Goal: Transaction & Acquisition: Subscribe to service/newsletter

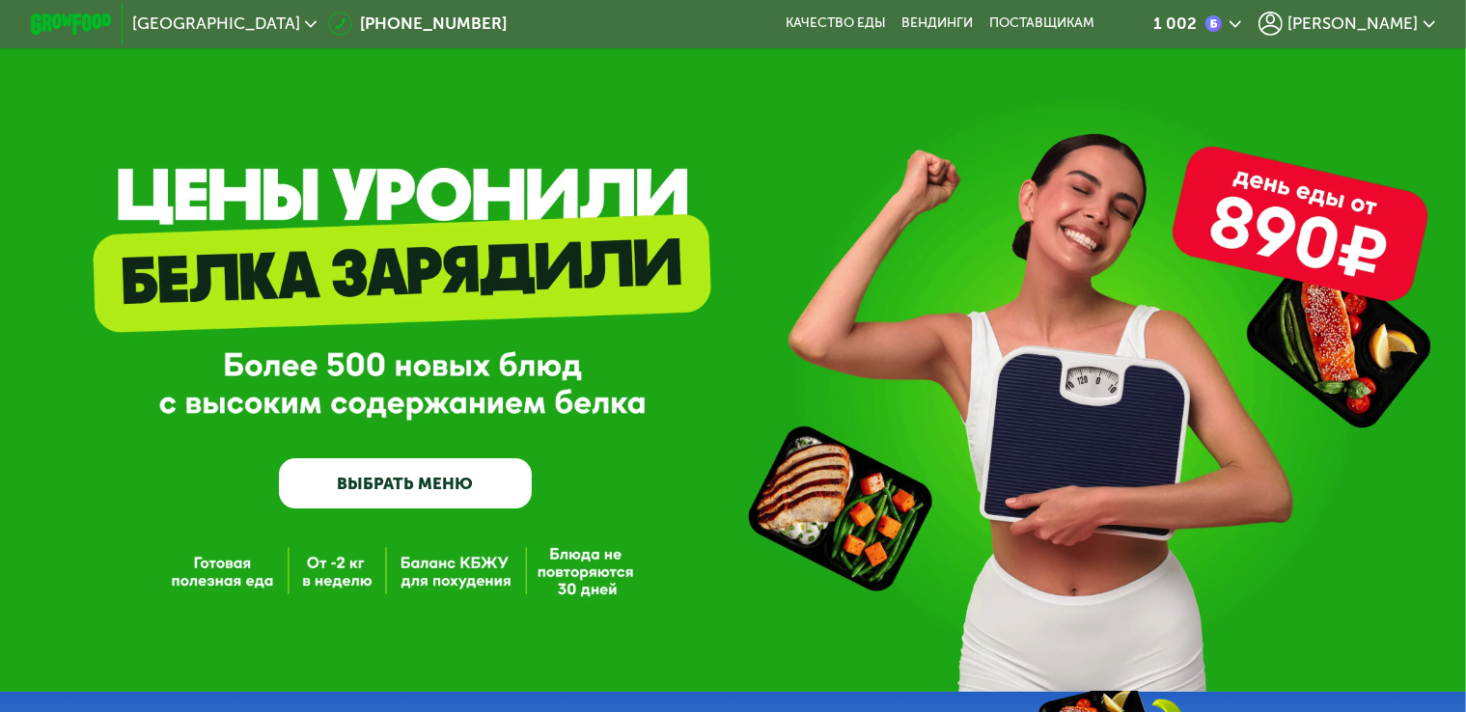
click at [1362, 29] on span "[PERSON_NAME]" at bounding box center [1352, 23] width 130 height 16
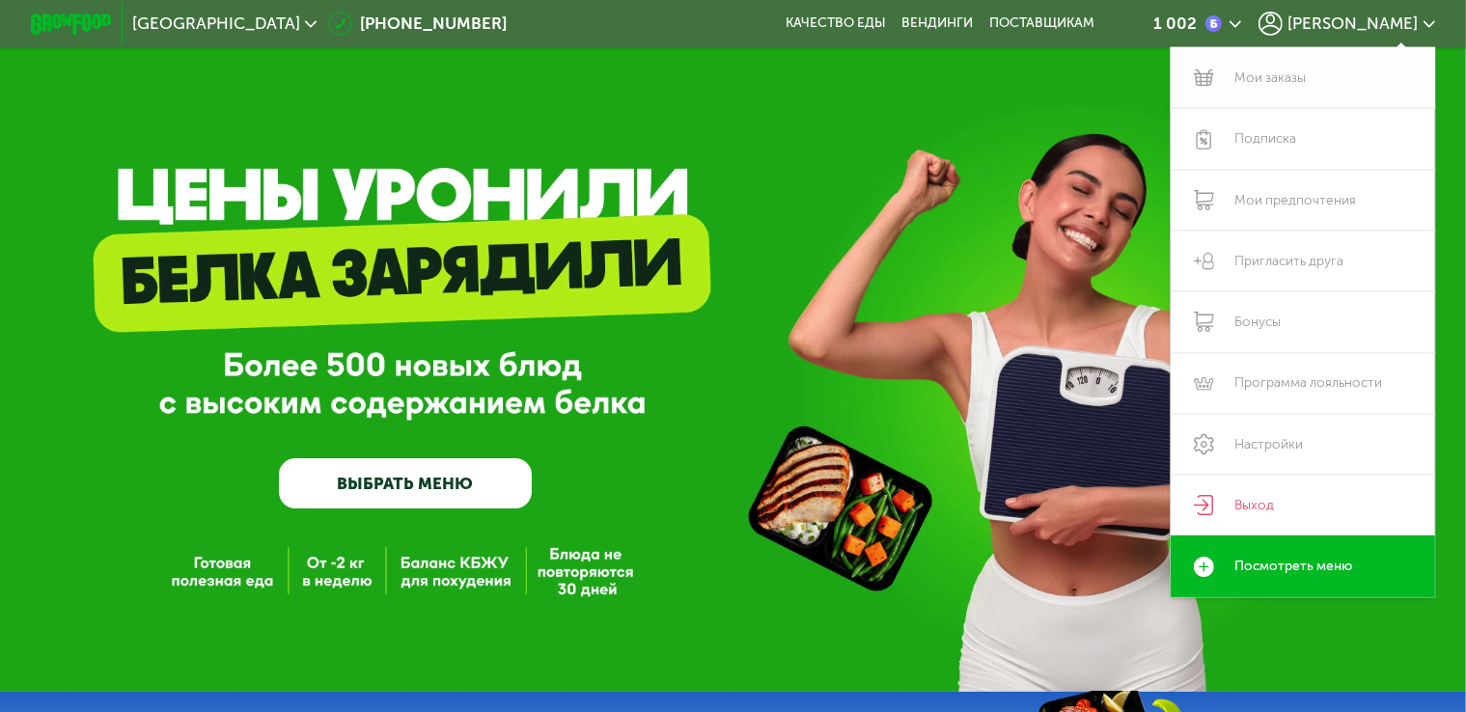
click at [1302, 80] on link "Мои заказы" at bounding box center [1302, 77] width 264 height 61
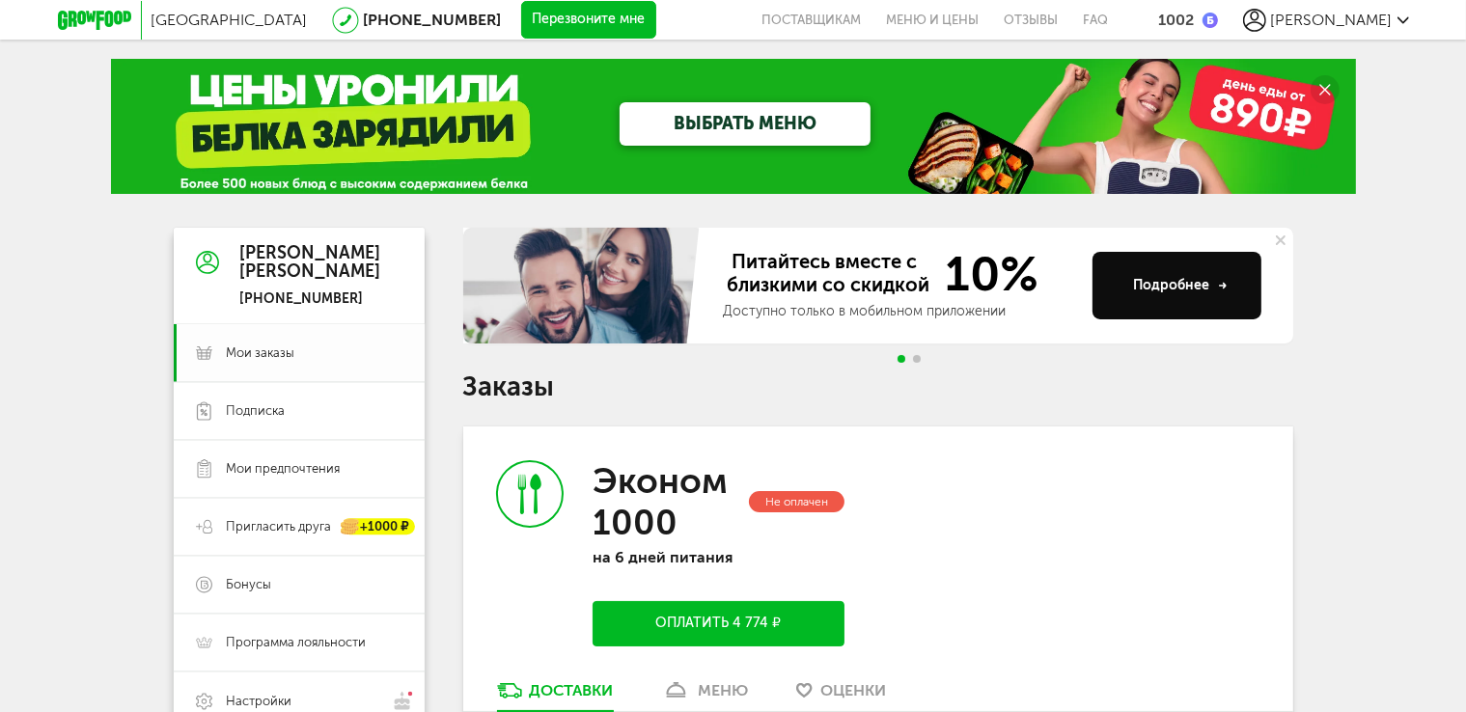
click at [293, 356] on span "Мои заказы" at bounding box center [315, 352] width 176 height 17
click at [289, 399] on link "Подписка" at bounding box center [299, 411] width 251 height 58
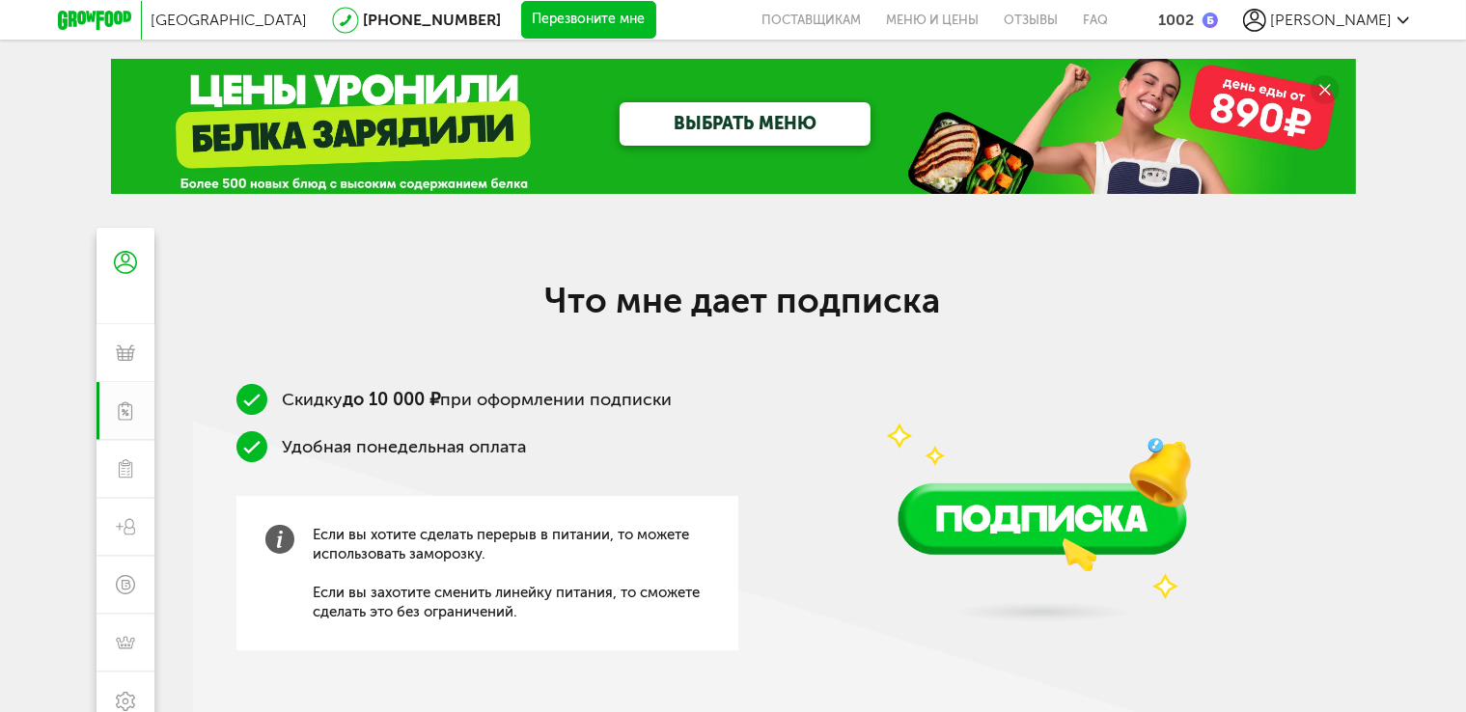
click at [915, 533] on img at bounding box center [1042, 461] width 415 height 366
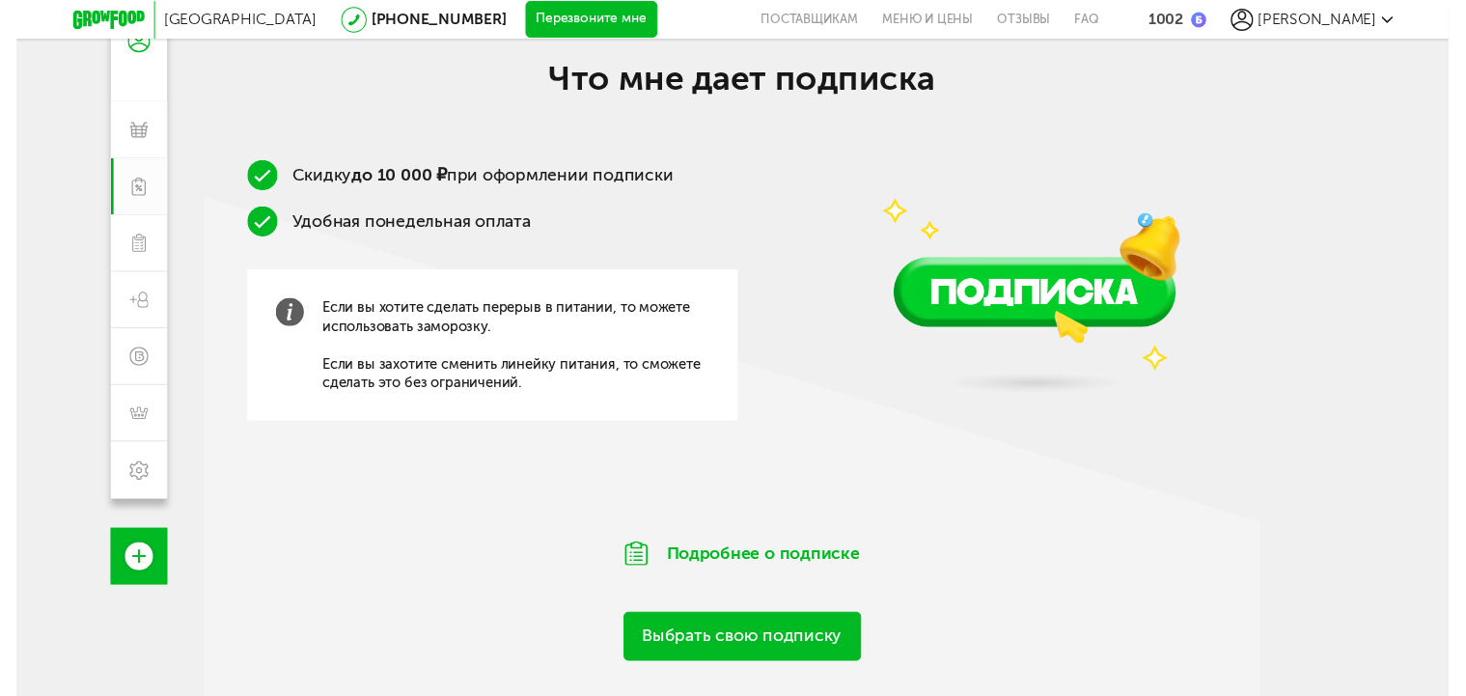
scroll to position [305, 0]
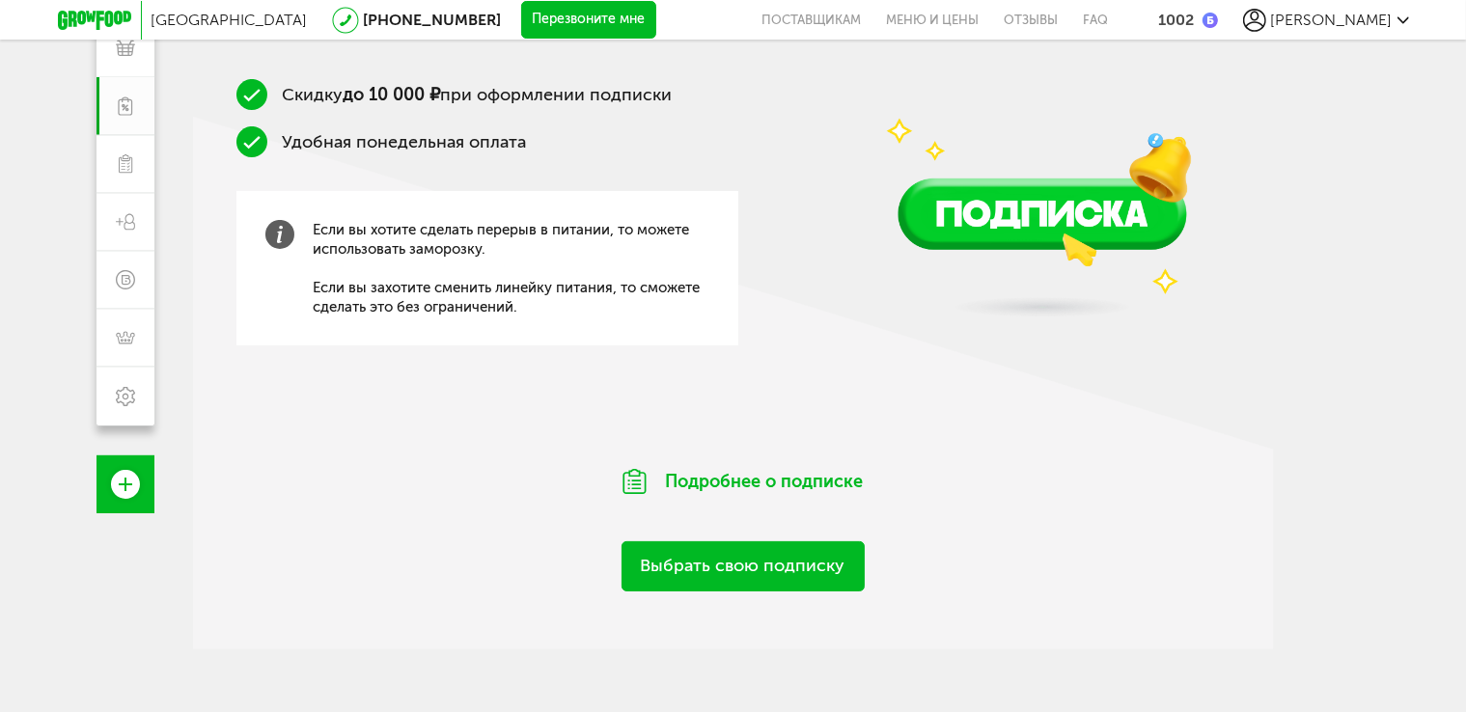
click at [791, 562] on link "Выбрать свою подписку" at bounding box center [742, 565] width 243 height 49
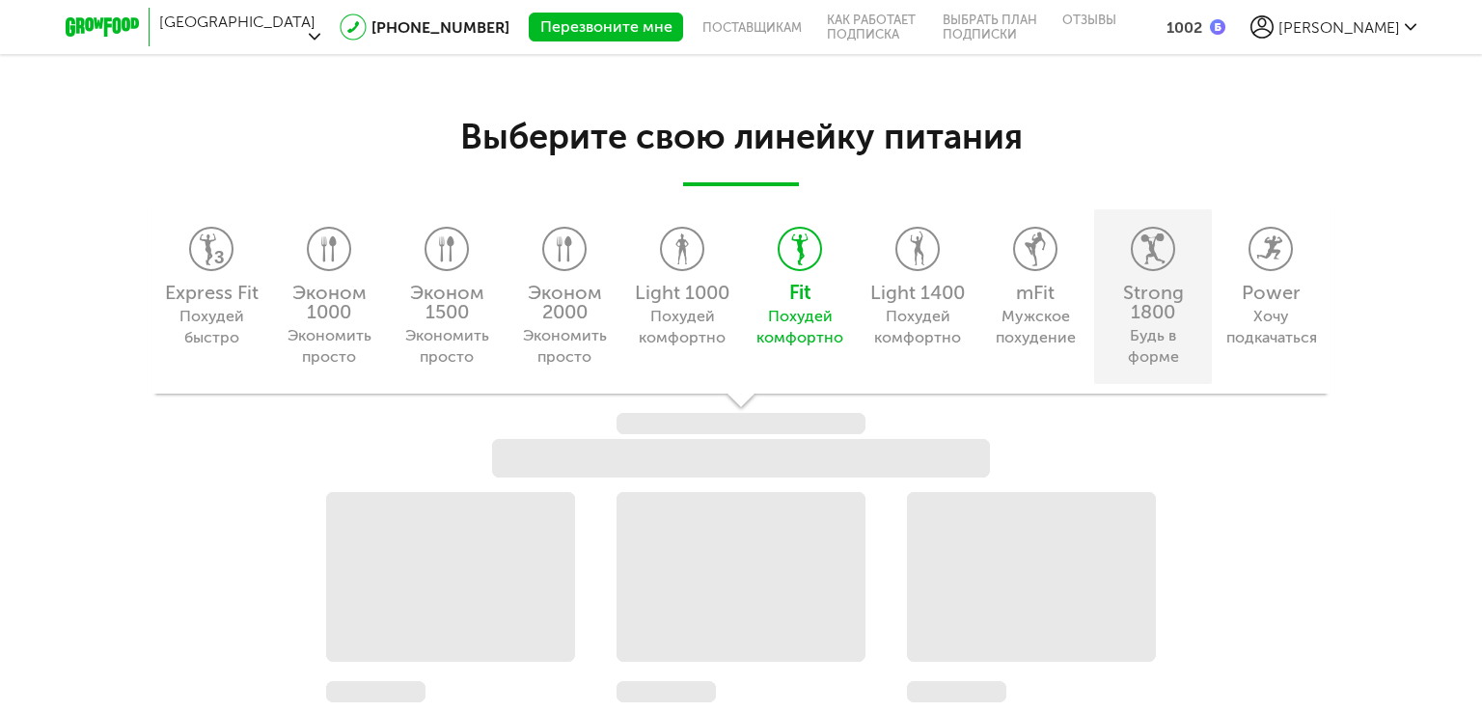
scroll to position [1649, 0]
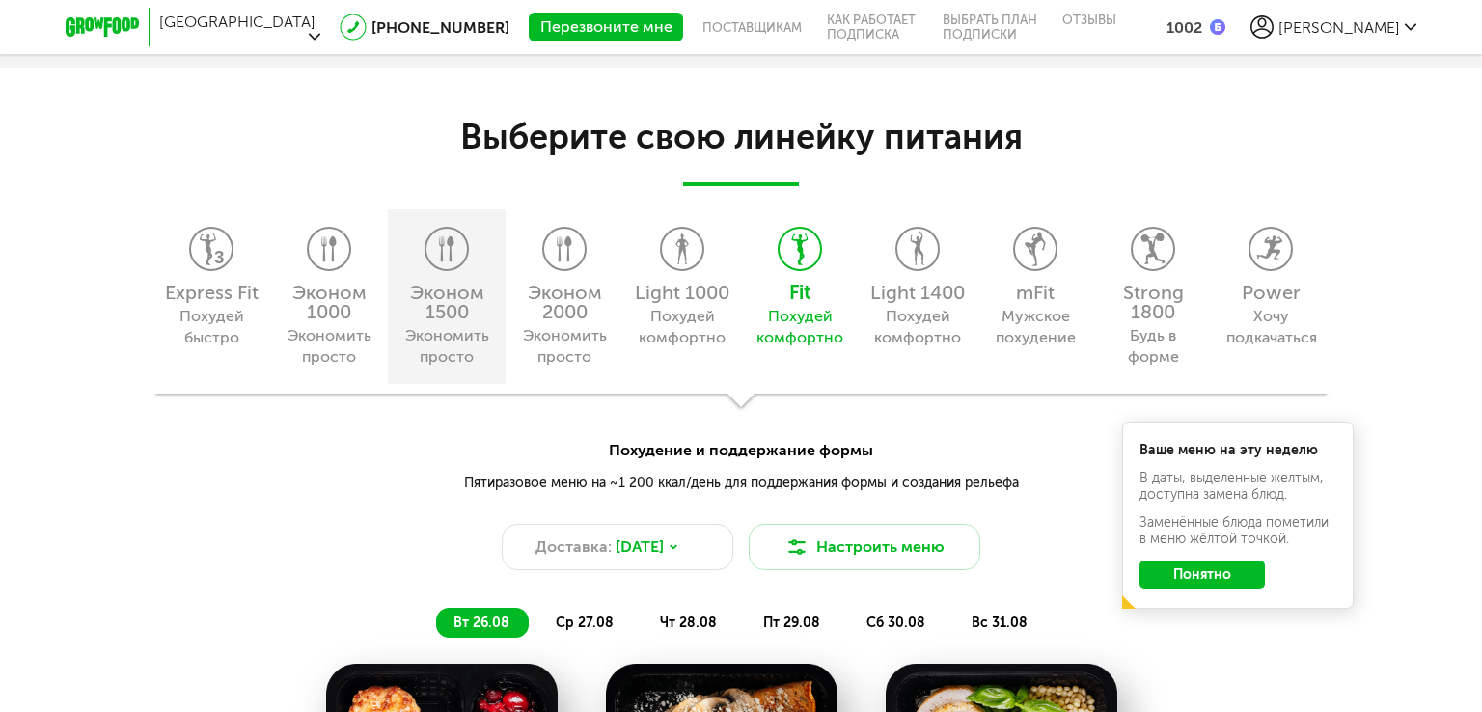
click at [462, 341] on div "Экономить просто" at bounding box center [446, 346] width 88 height 42
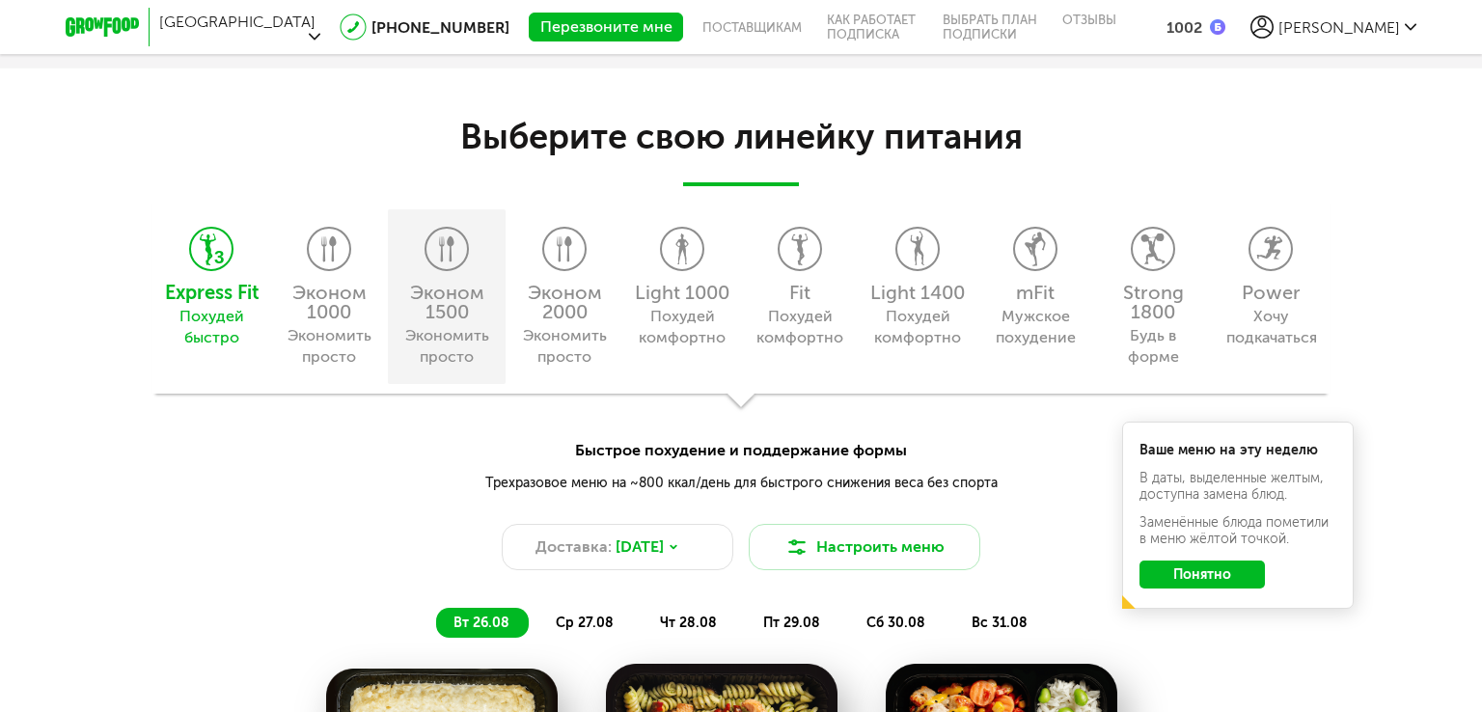
click at [444, 349] on div "Экономить просто" at bounding box center [446, 346] width 88 height 42
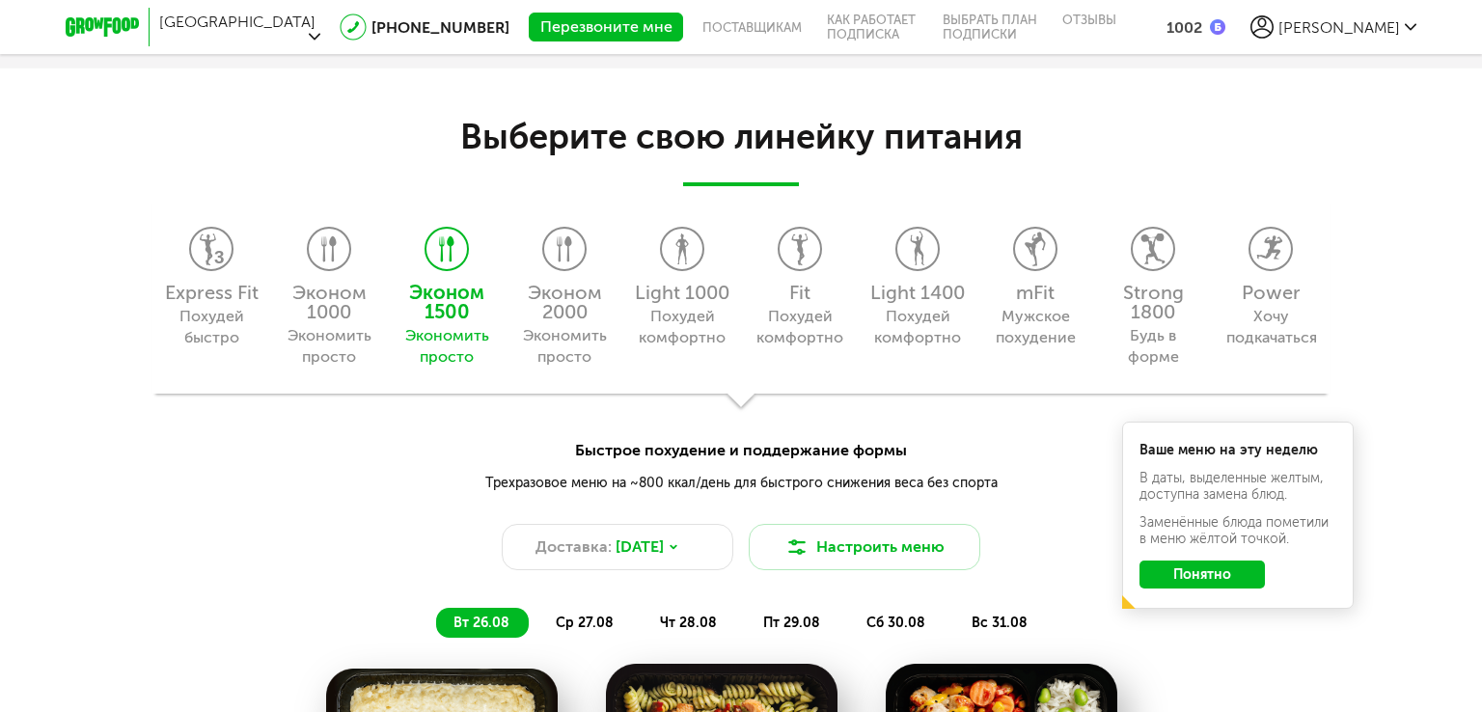
click at [1465, 27] on div "[GEOGRAPHIC_DATA] [PHONE_NUMBER] Перезвоните мне поставщикам Как работает подпи…" at bounding box center [741, 27] width 1482 height 54
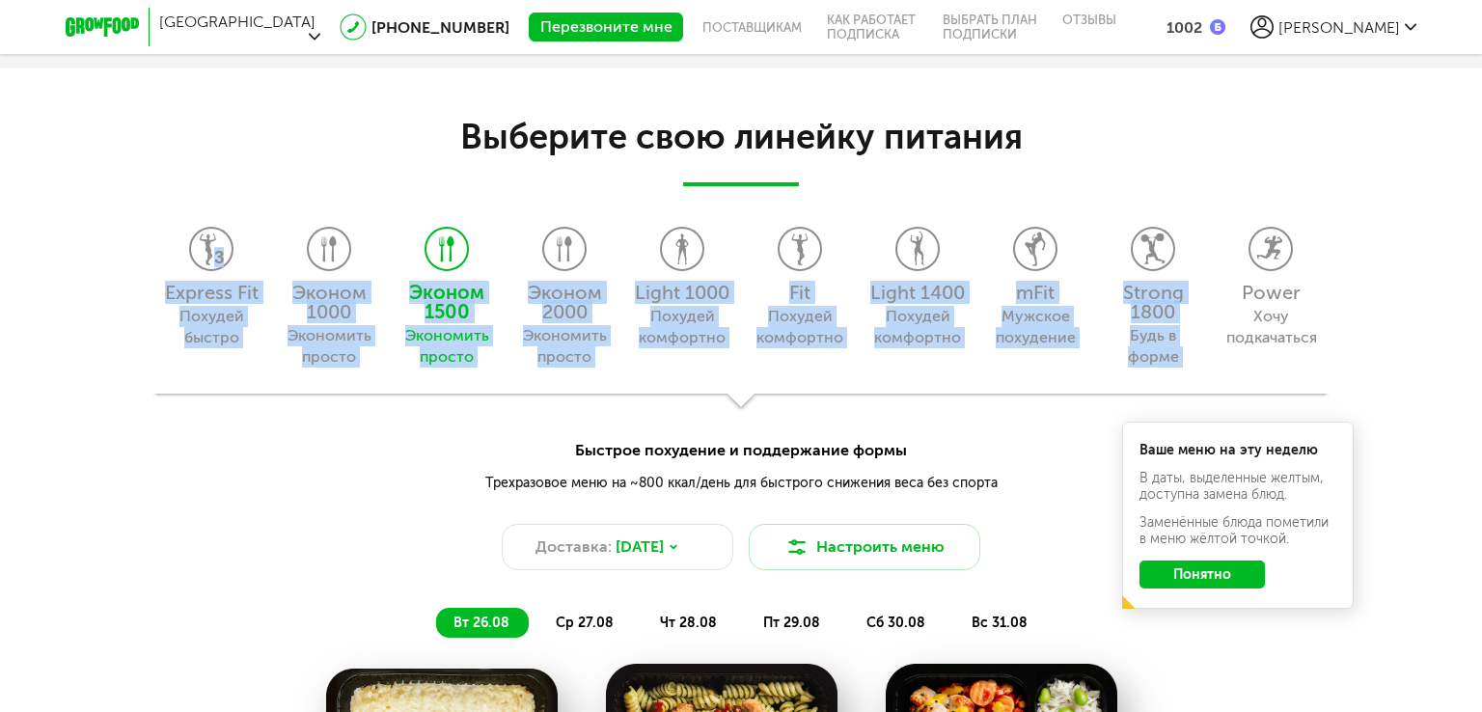
drag, startPoint x: 1478, startPoint y: 98, endPoint x: 1470, endPoint y: 194, distance: 95.9
click at [1465, 194] on div "Выберите свою линейку питания Express Fit Похудей быстро Эконом 1000 Экономить …" at bounding box center [741, 681] width 1482 height 1226
click at [562, 319] on div "Эконом 2000" at bounding box center [564, 302] width 98 height 39
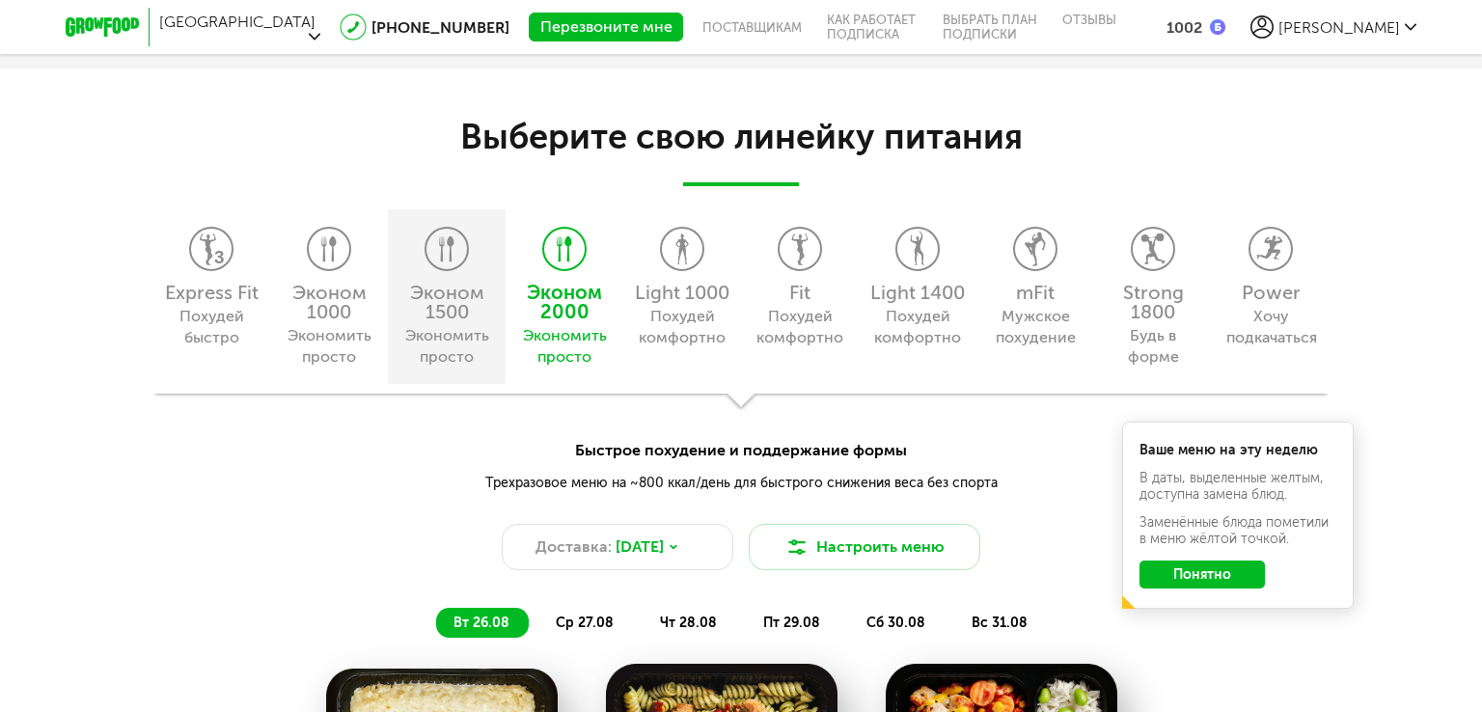
click at [476, 331] on div "Экономить просто" at bounding box center [446, 346] width 88 height 42
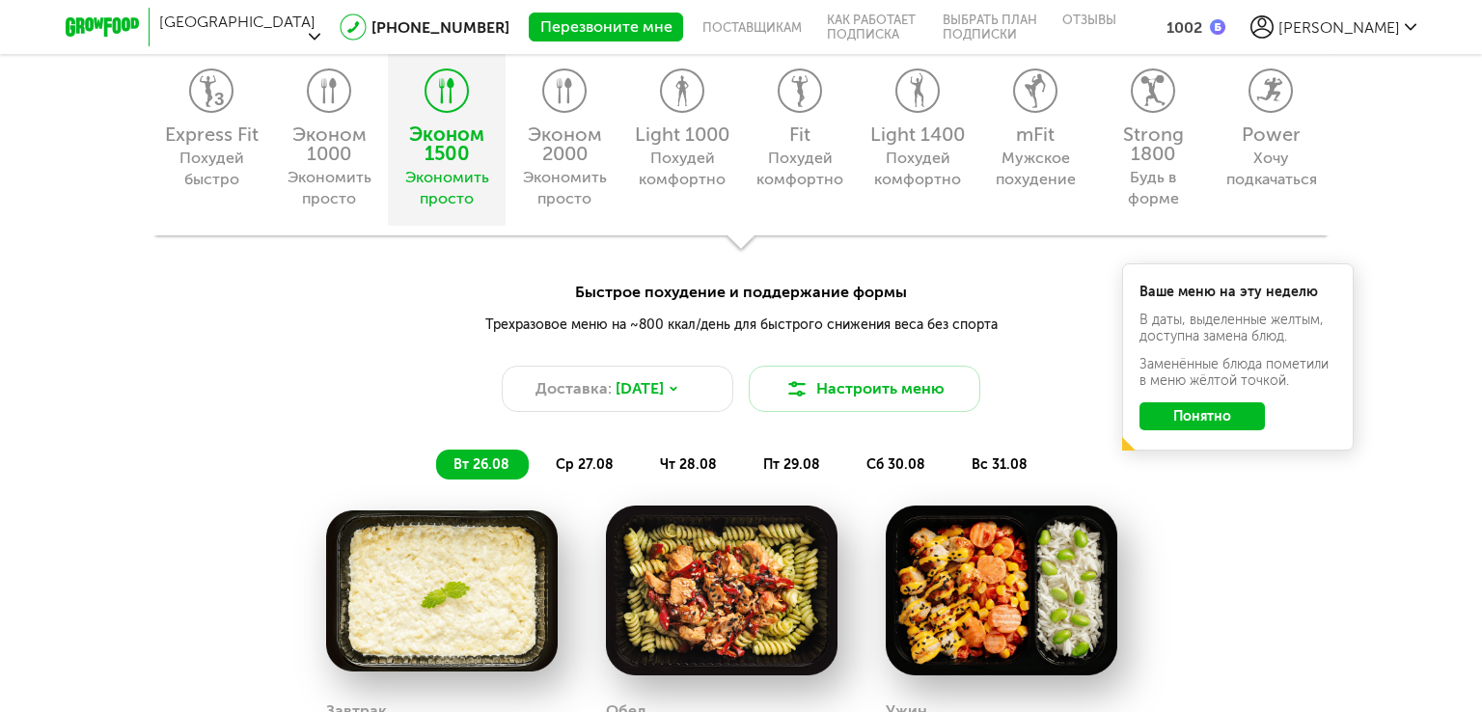
scroll to position [1610, 0]
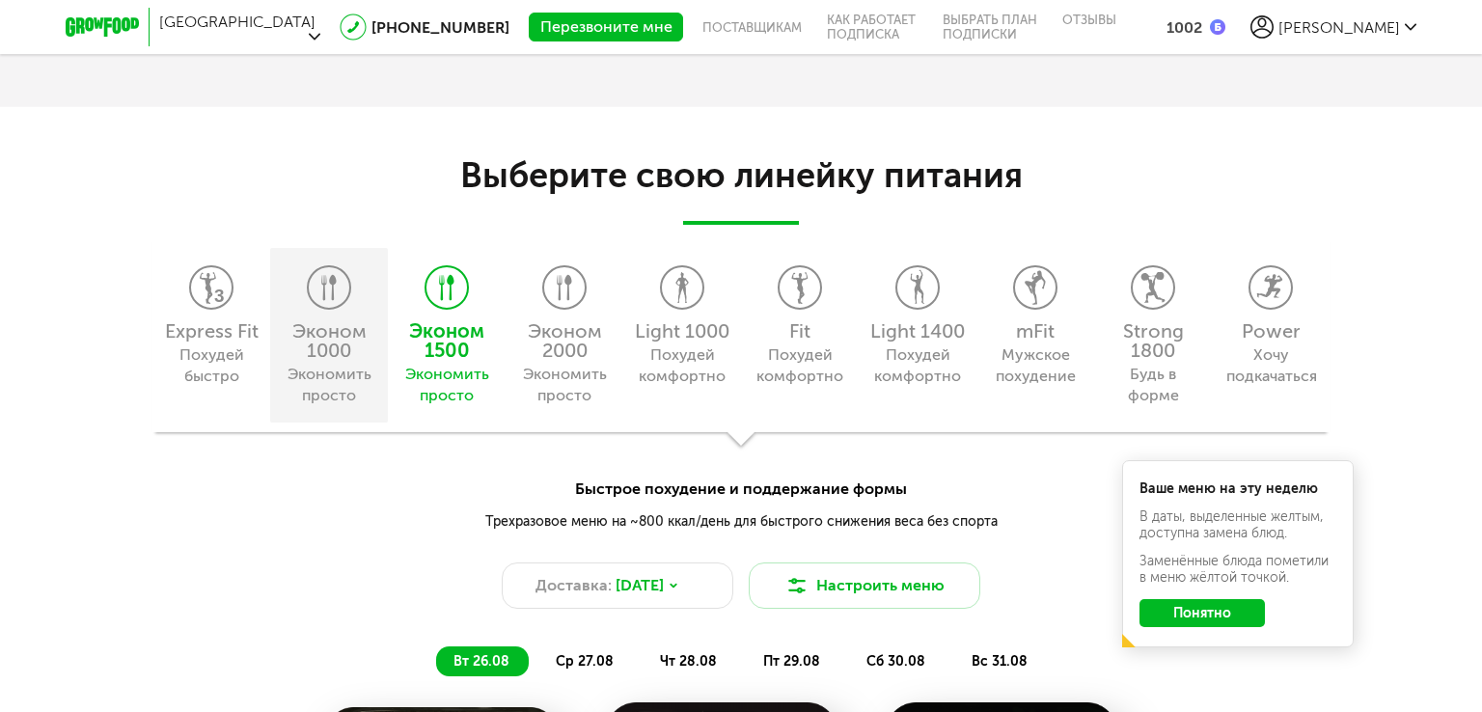
click at [343, 368] on div "Экономить просто" at bounding box center [329, 385] width 88 height 42
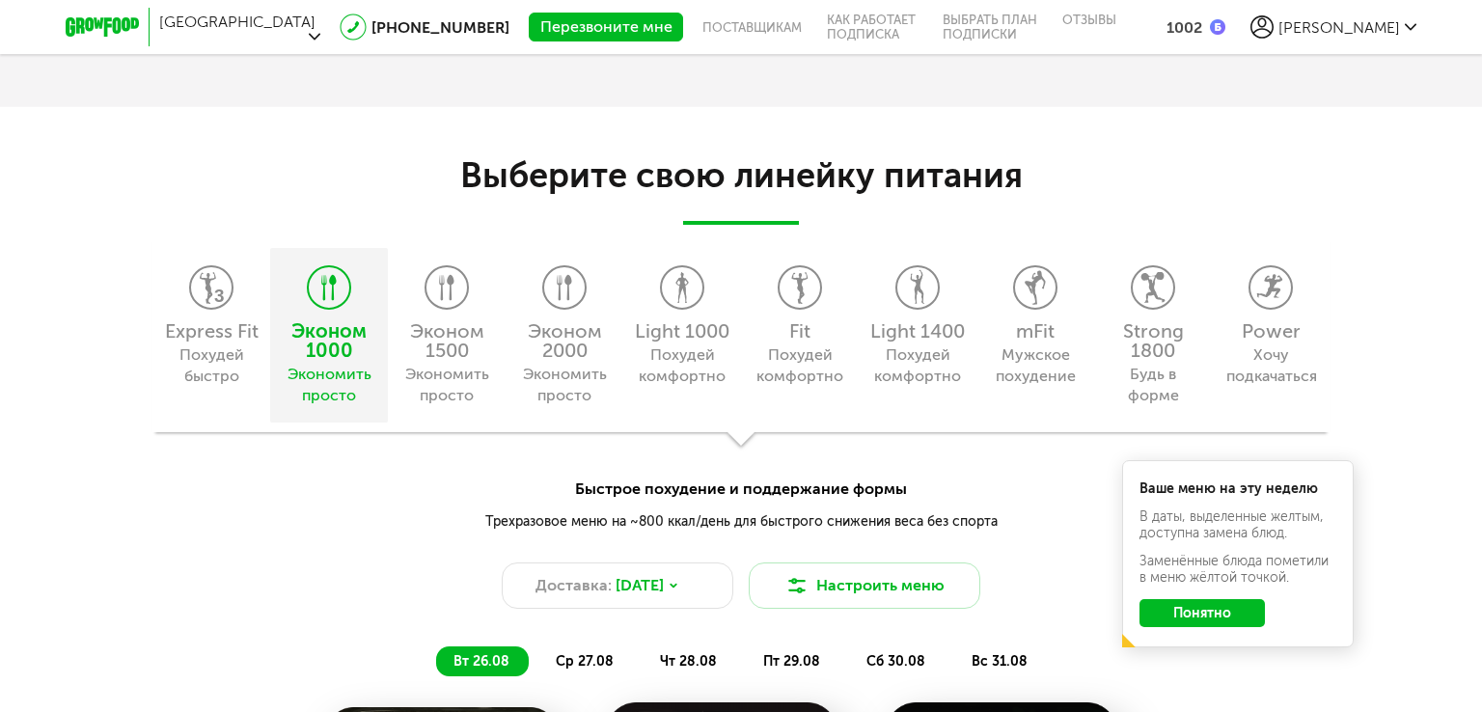
click at [343, 368] on div "Экономить просто" at bounding box center [329, 385] width 88 height 42
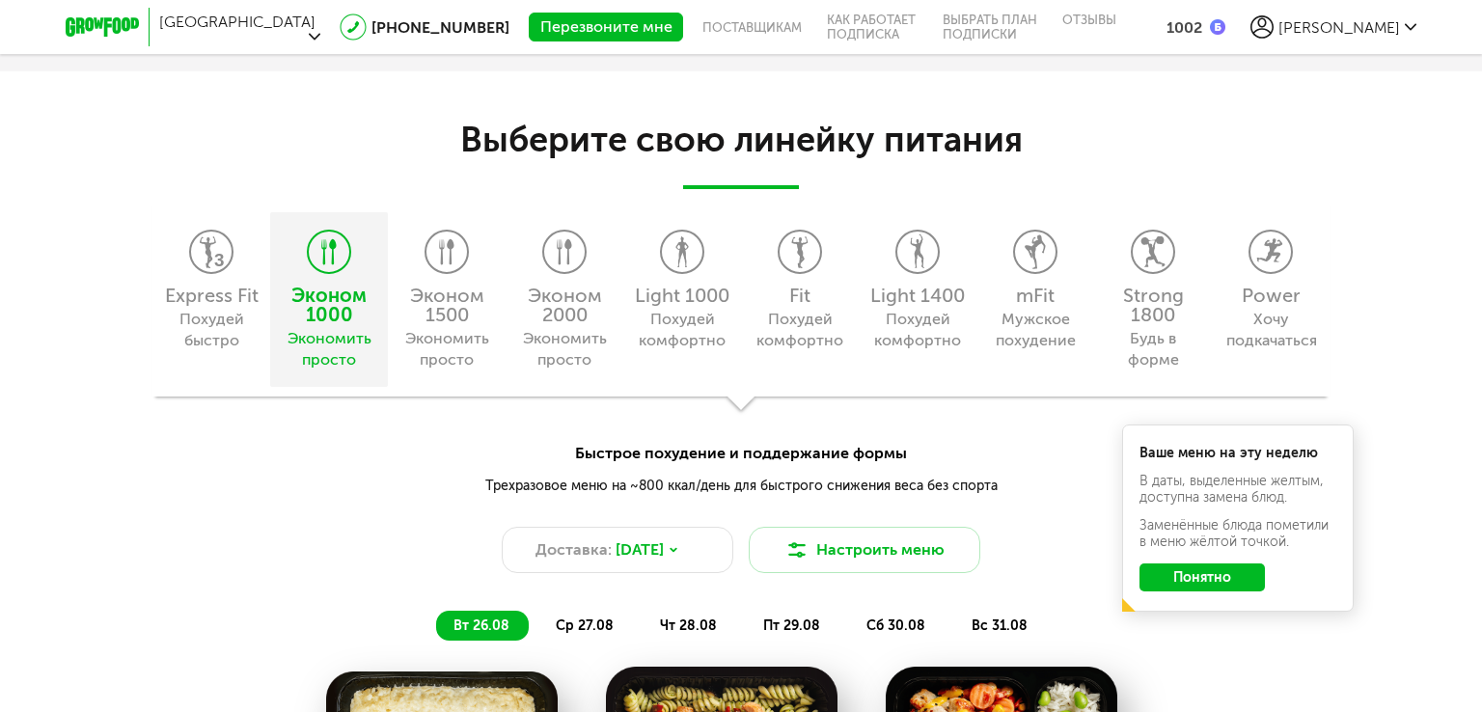
scroll to position [1649, 0]
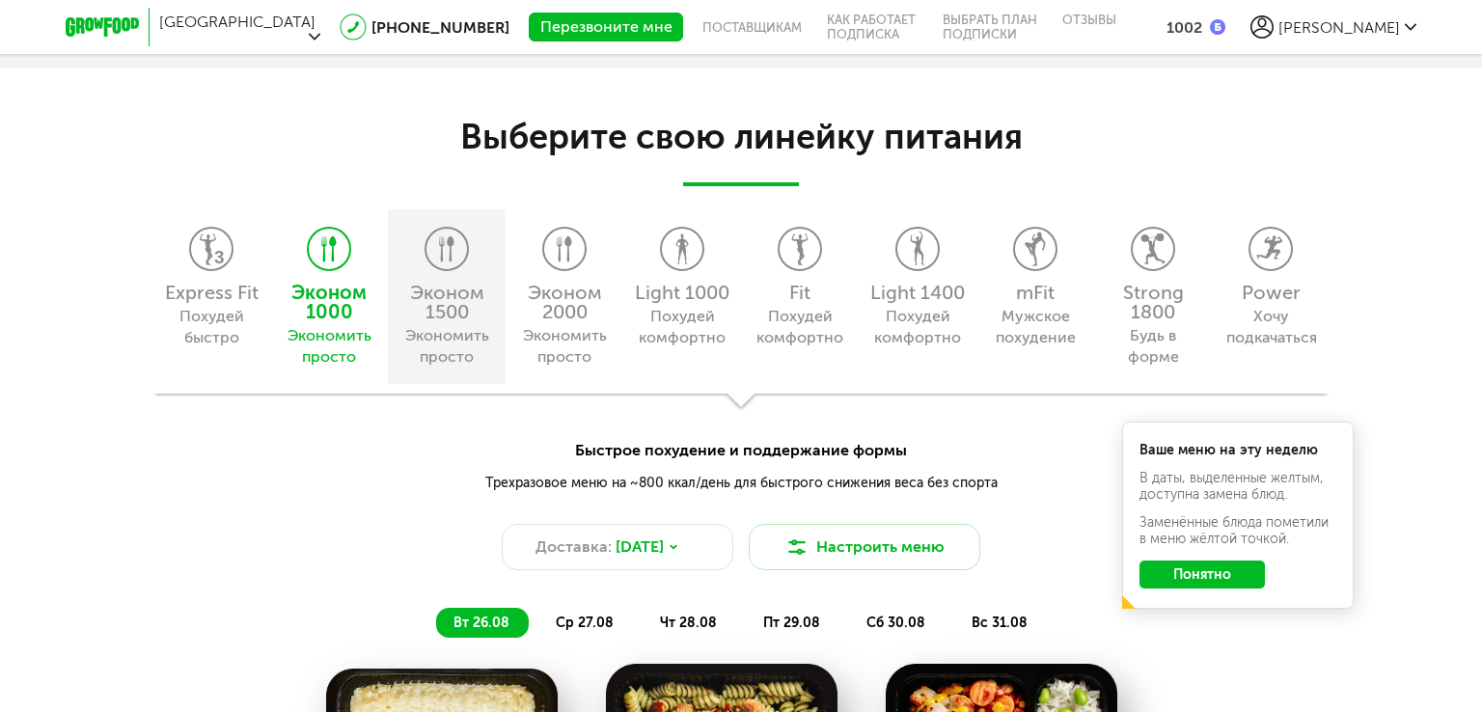
click at [475, 326] on div "Экономить просто" at bounding box center [446, 346] width 88 height 42
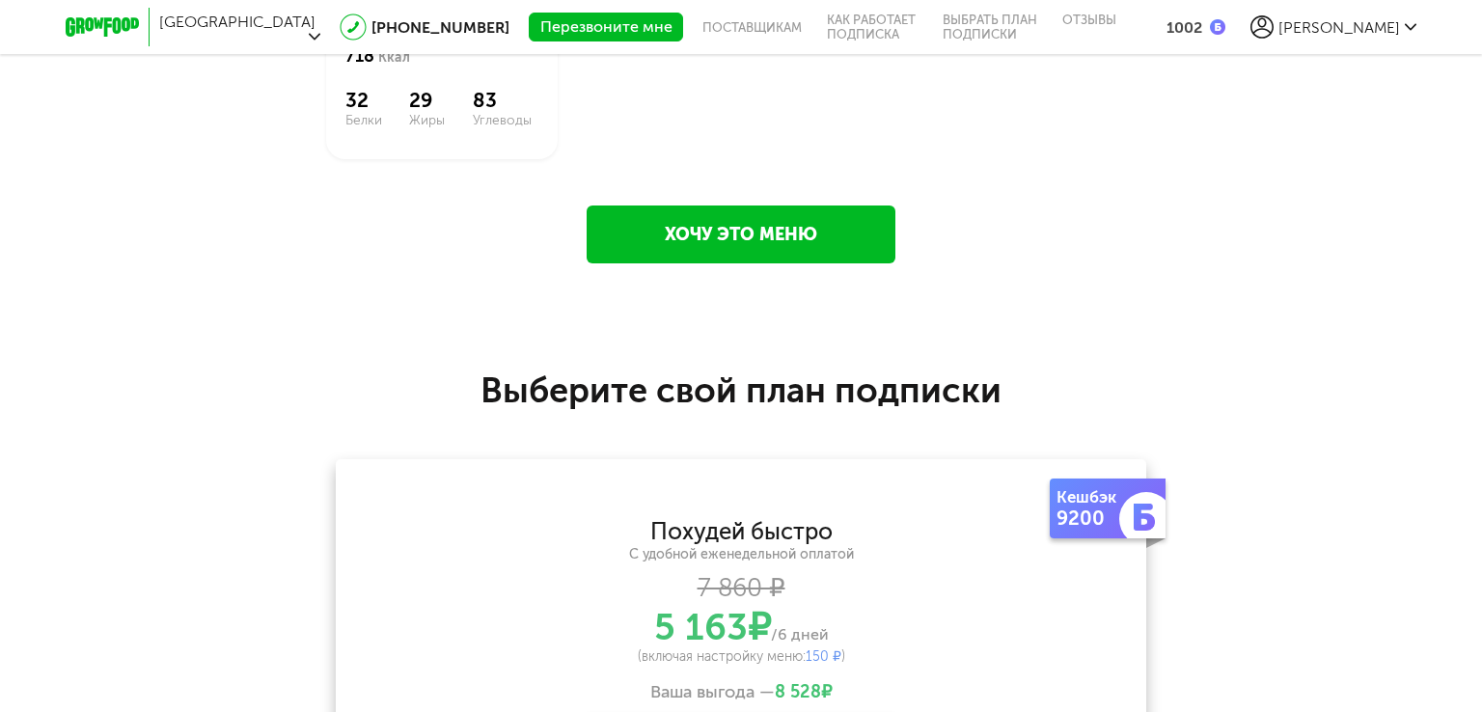
scroll to position [2807, 0]
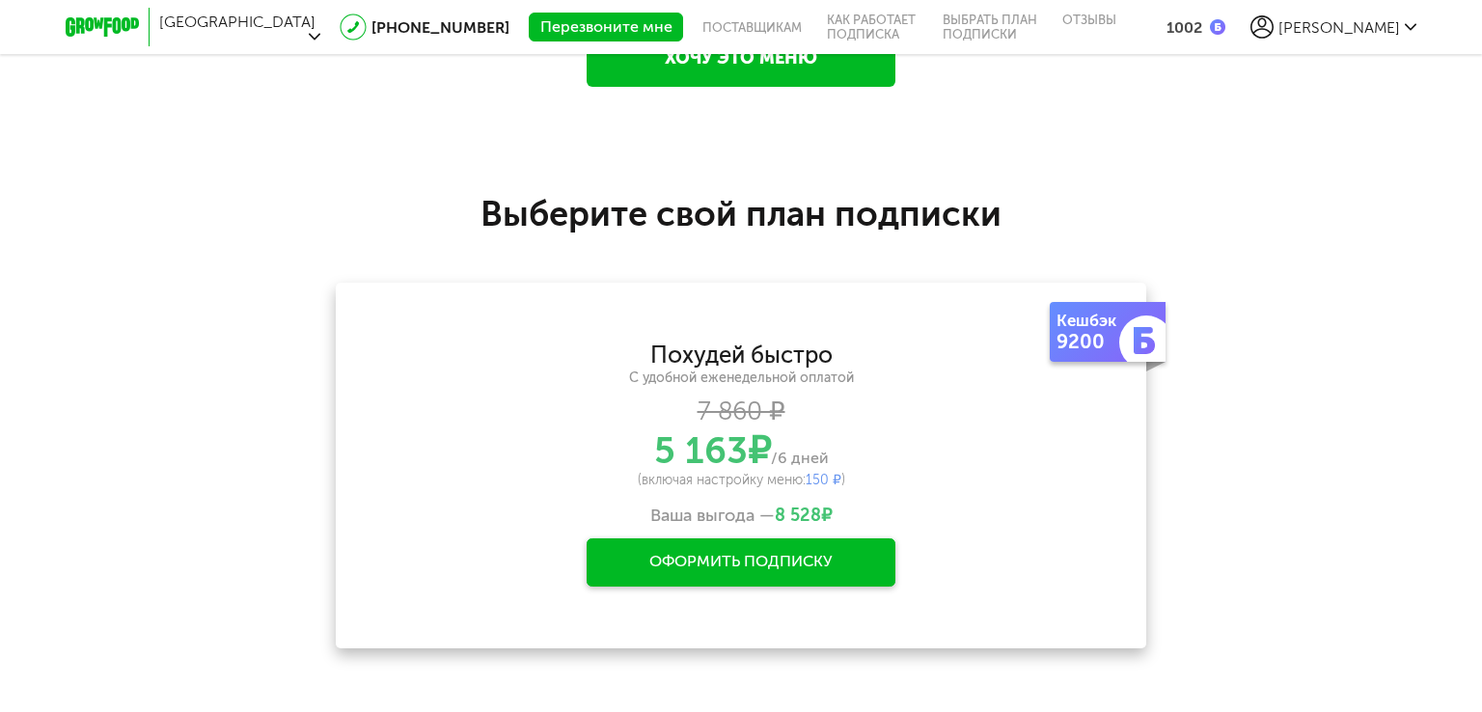
click at [798, 562] on div "Оформить подписку" at bounding box center [741, 562] width 309 height 48
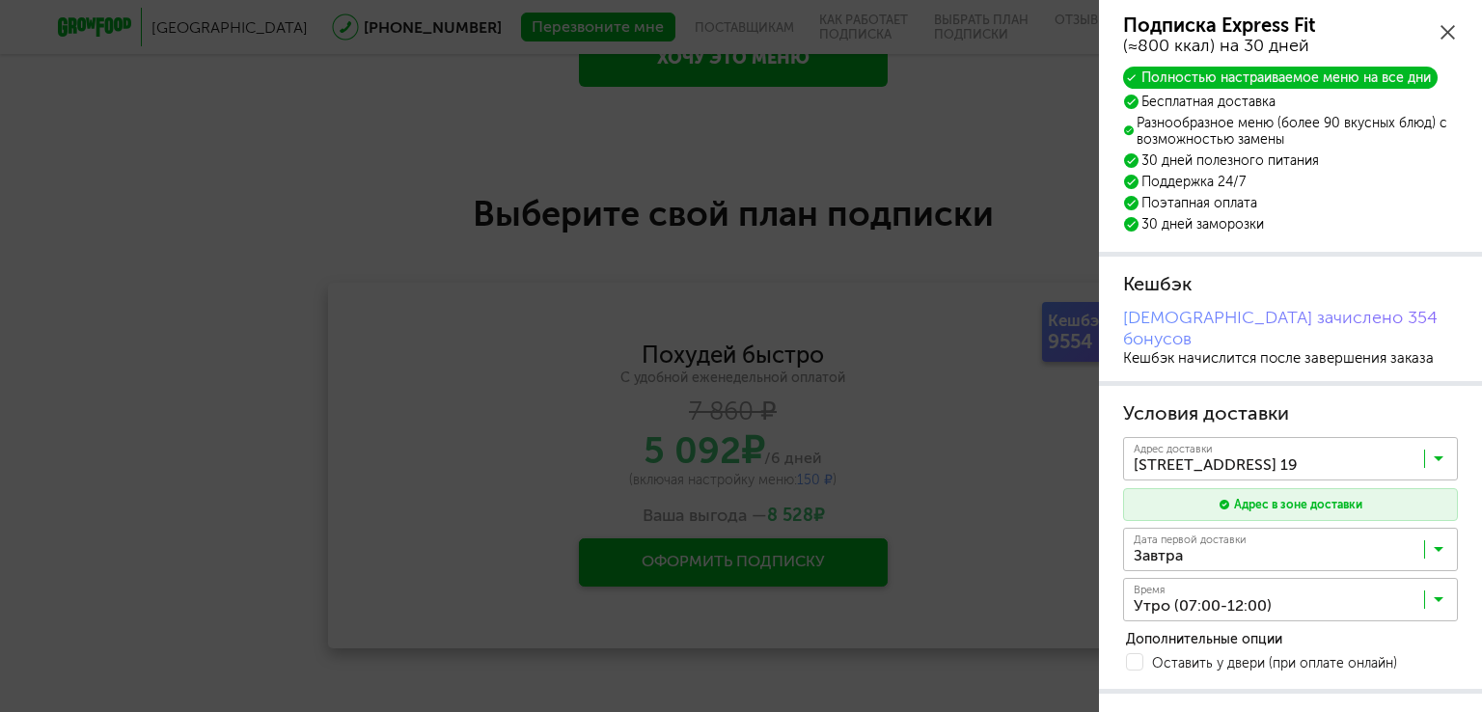
drag, startPoint x: 1474, startPoint y: 326, endPoint x: 1455, endPoint y: 263, distance: 65.6
click at [1465, 393] on div "Подписка Express Fit (≈800 ккал) на 30 дней Полностью настраиваемое меню на все…" at bounding box center [1290, 599] width 383 height 1199
click at [1455, 36] on div "Подписка Express Fit (≈800 ккал) на 30 дней" at bounding box center [1290, 35] width 335 height 42
click at [1443, 36] on icon at bounding box center [1448, 32] width 14 height 14
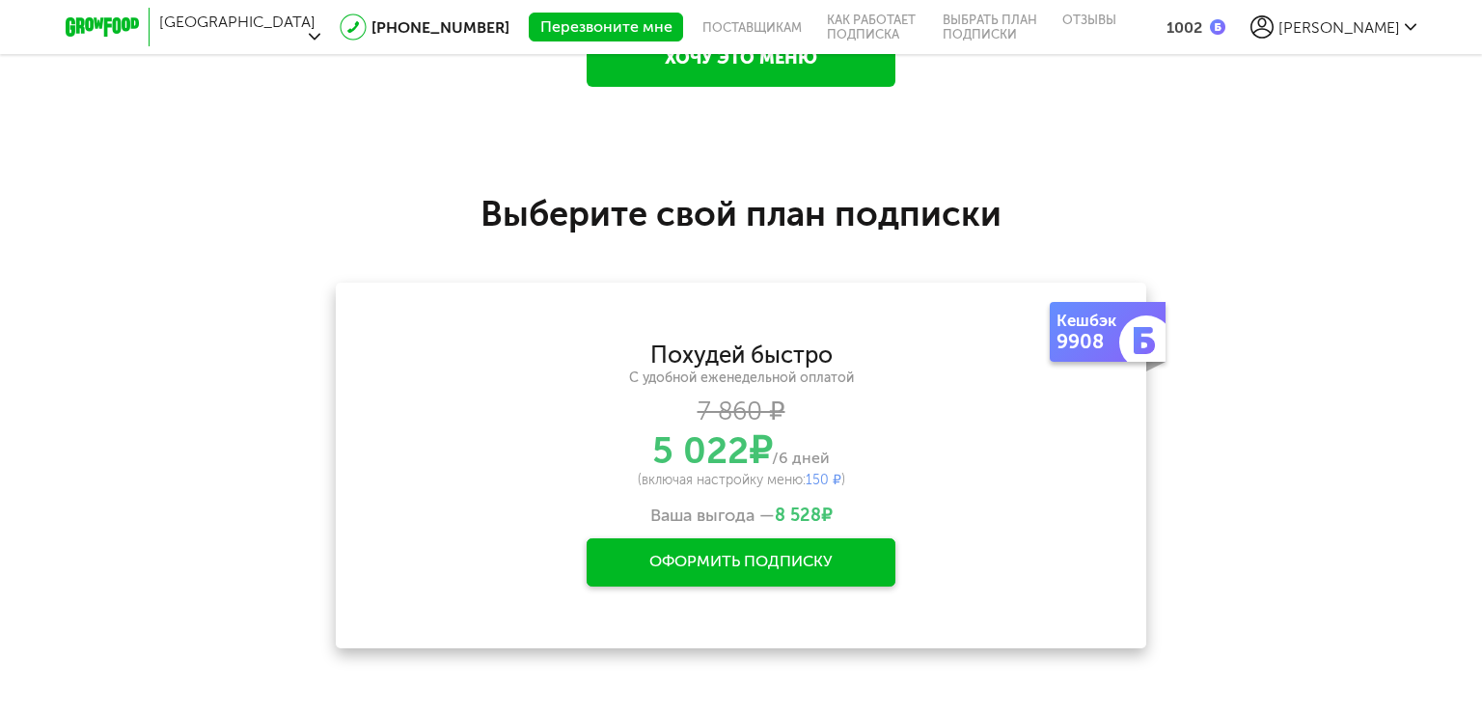
drag, startPoint x: 1474, startPoint y: 640, endPoint x: 1380, endPoint y: 534, distance: 142.2
click at [1424, 549] on div "**********" at bounding box center [741, 434] width 1482 height 599
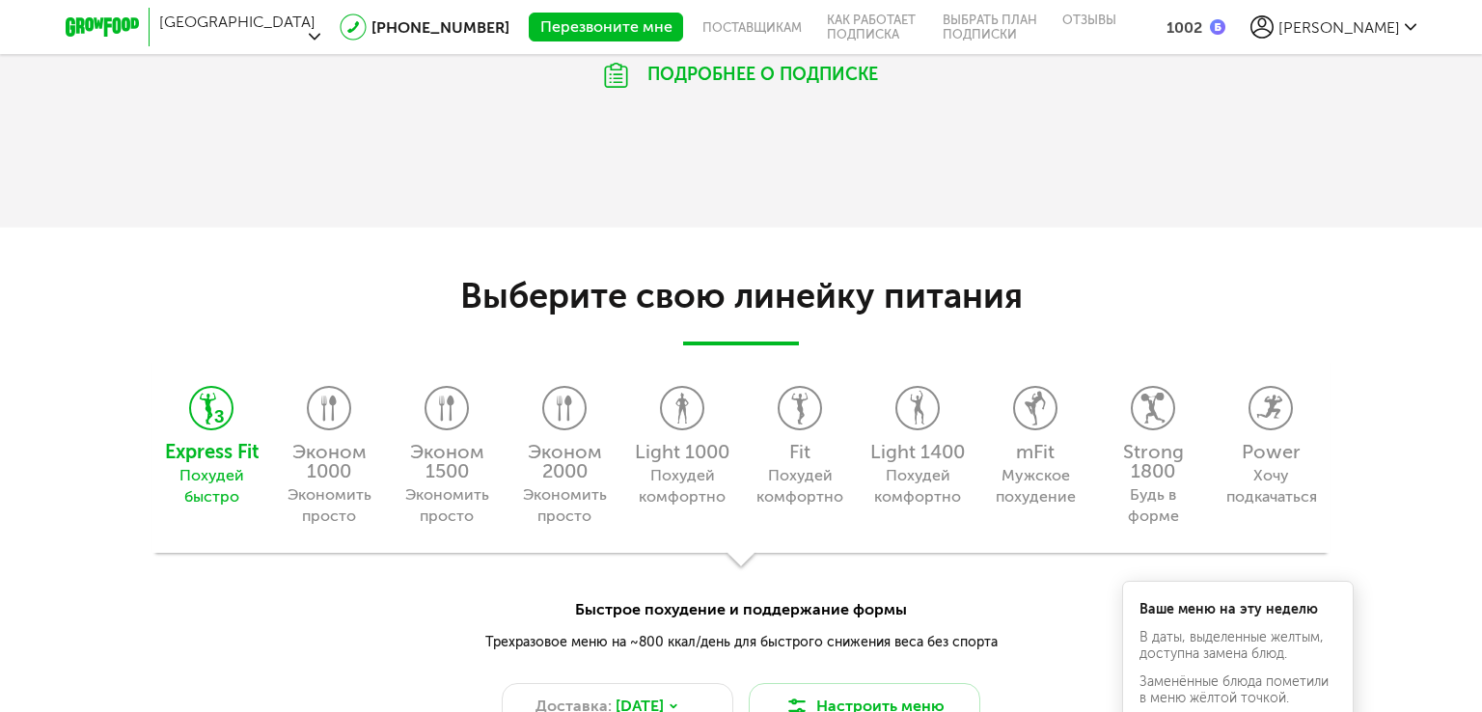
scroll to position [1379, 0]
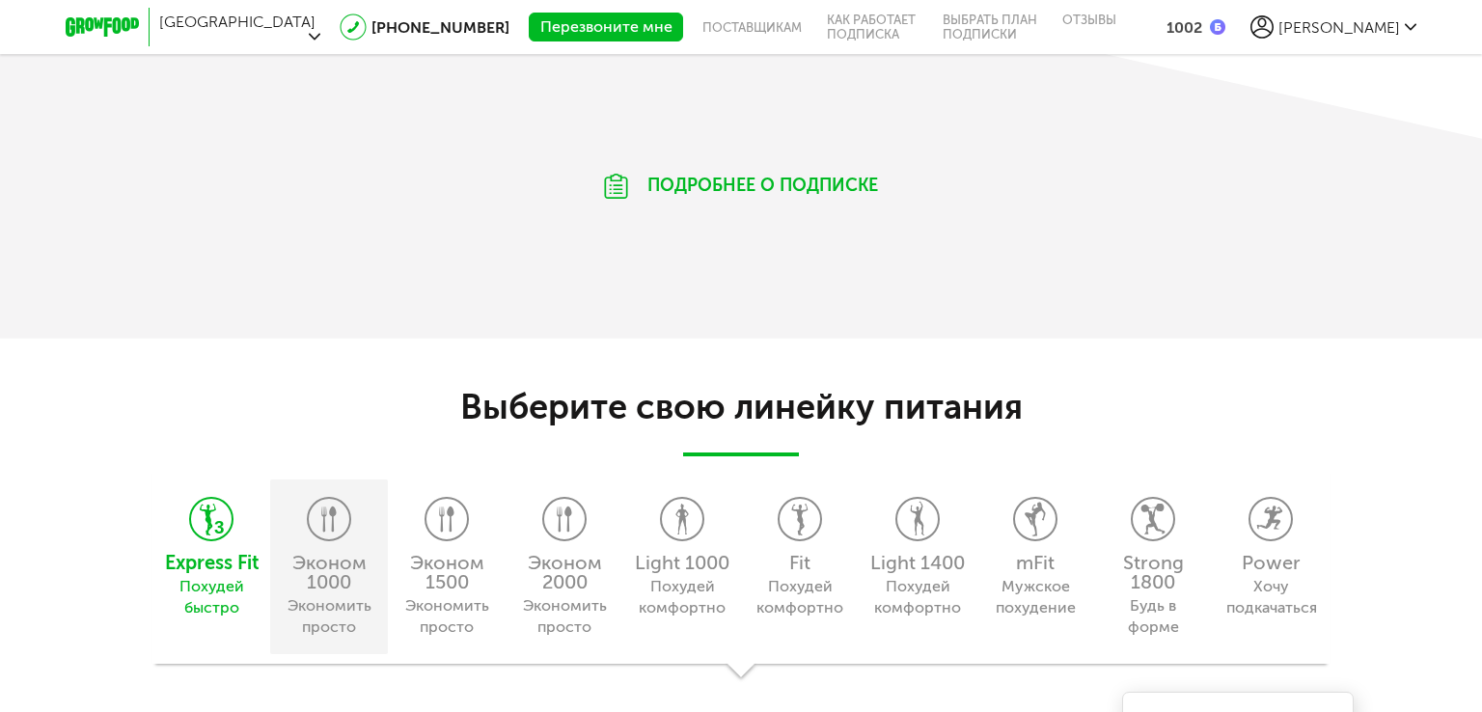
click at [337, 603] on div "Экономить просто" at bounding box center [329, 616] width 88 height 42
